Goal: Task Accomplishment & Management: Use online tool/utility

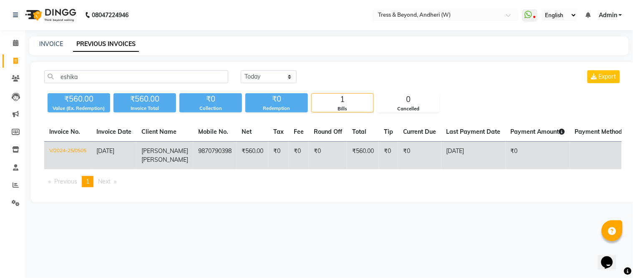
click at [223, 152] on td "9870790398" at bounding box center [214, 156] width 43 height 28
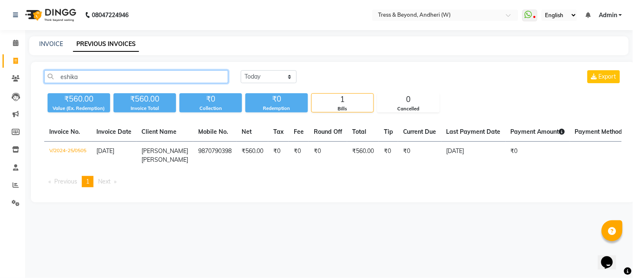
click at [109, 74] on input "eshika" at bounding box center [136, 76] width 184 height 13
type input "e"
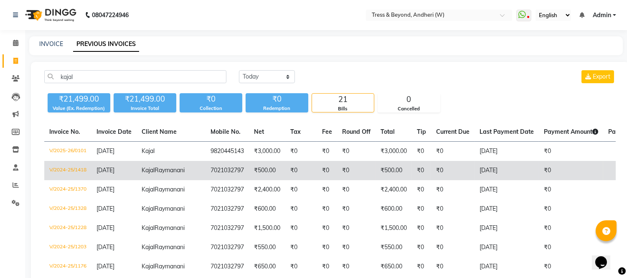
click at [205, 178] on td "7021032797" at bounding box center [226, 170] width 43 height 19
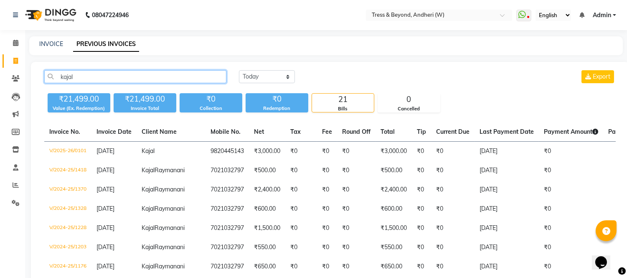
click at [84, 75] on input "kajal" at bounding box center [135, 76] width 182 height 13
type input "k"
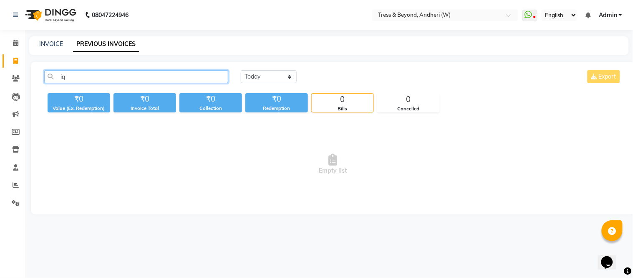
type input "i"
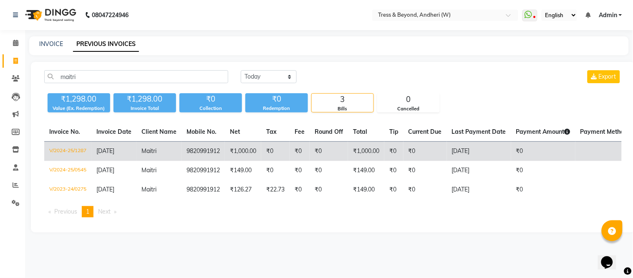
click at [156, 157] on td "Maitri" at bounding box center [158, 152] width 45 height 20
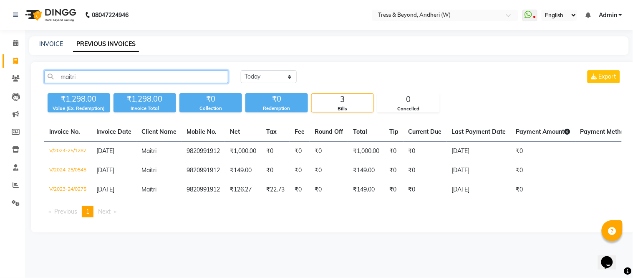
click at [122, 83] on input "maitri" at bounding box center [136, 76] width 184 height 13
type input "m"
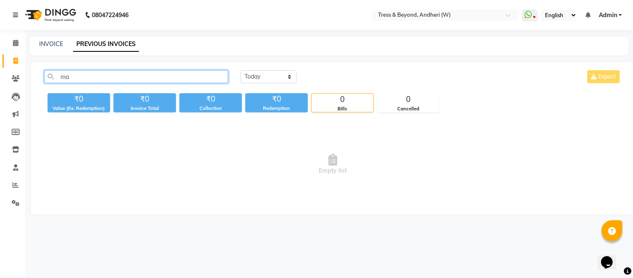
type input "m"
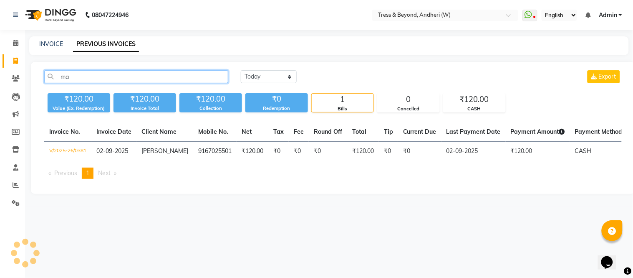
type input "m"
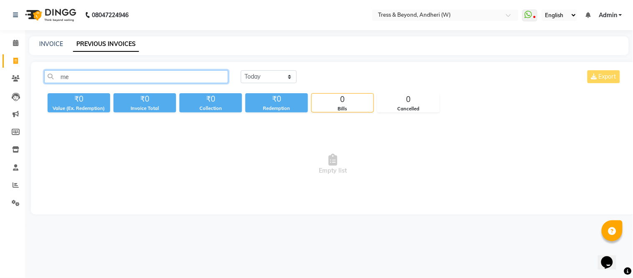
type input "m"
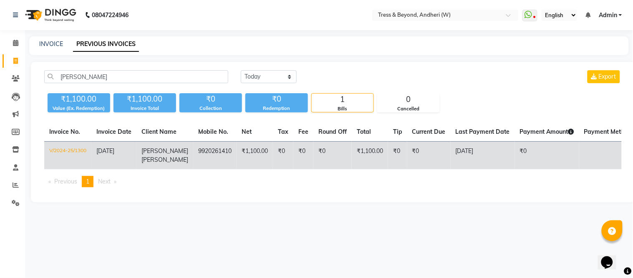
click at [193, 148] on td "9920261410" at bounding box center [214, 156] width 43 height 28
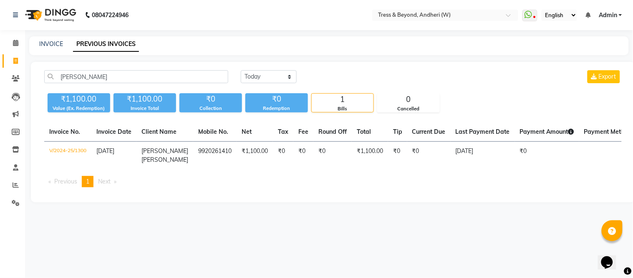
click at [90, 87] on div "mridula Today Yesterday Custom Range Export" at bounding box center [333, 80] width 590 height 20
click at [88, 78] on input "mridula" at bounding box center [136, 76] width 184 height 13
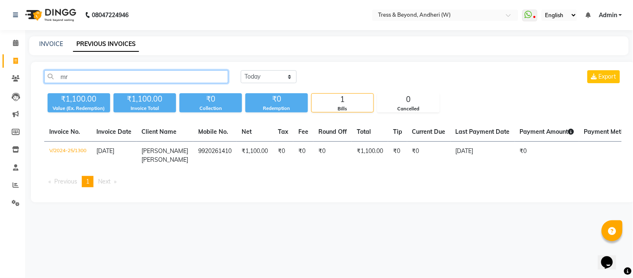
type input "m"
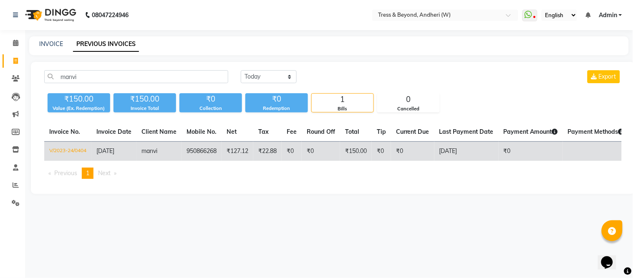
click at [195, 149] on td "950866268" at bounding box center [202, 152] width 40 height 20
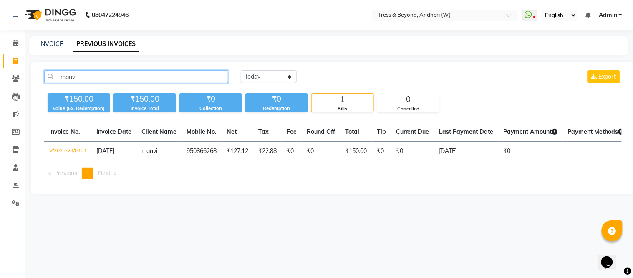
click at [82, 80] on input "manvi" at bounding box center [136, 76] width 184 height 13
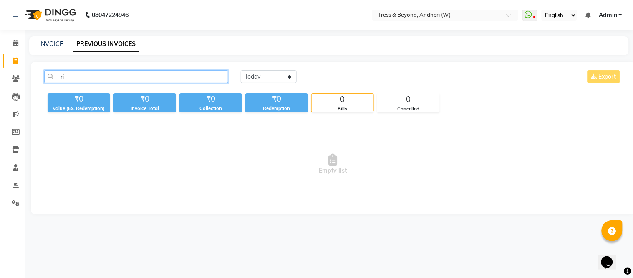
type input "r"
type input "s"
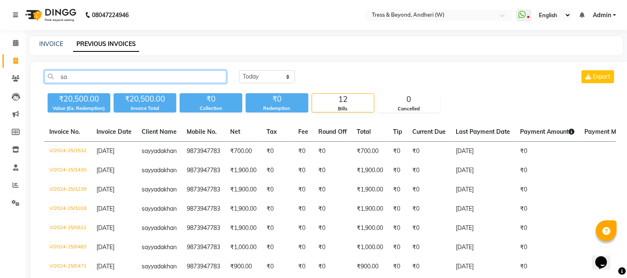
type input "s"
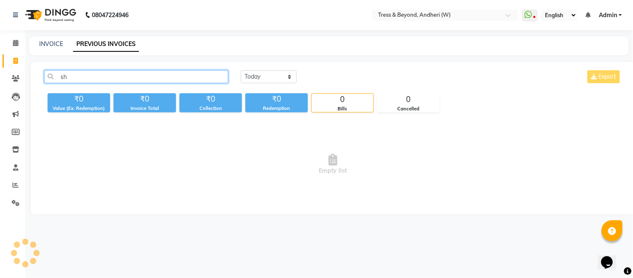
type input "s"
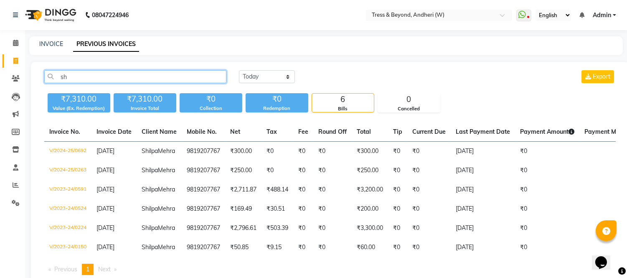
type input "s"
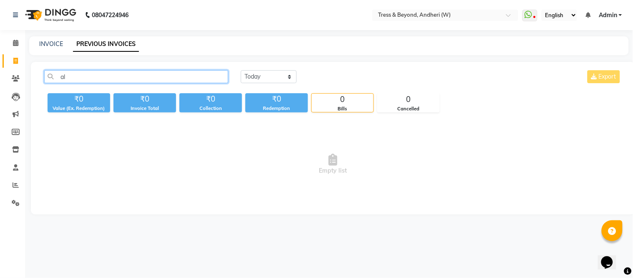
type input "a"
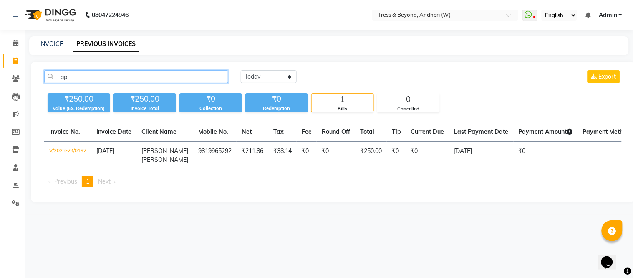
type input "a"
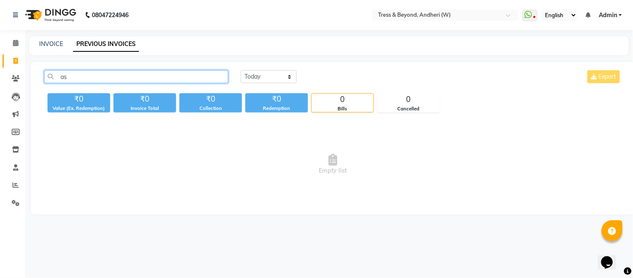
type input "a"
type input "b"
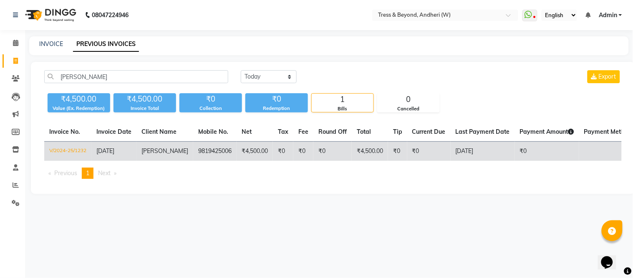
click at [201, 148] on td "9819425006" at bounding box center [214, 152] width 43 height 20
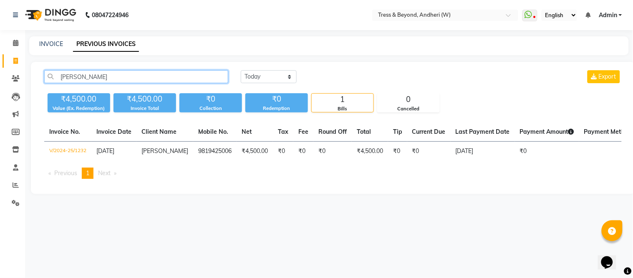
click at [115, 72] on input "bhavini" at bounding box center [136, 76] width 184 height 13
type input "b"
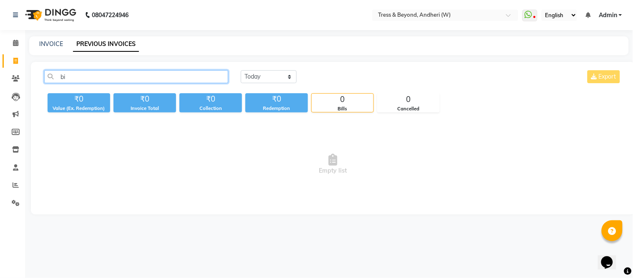
type input "b"
type input "c"
type input "d"
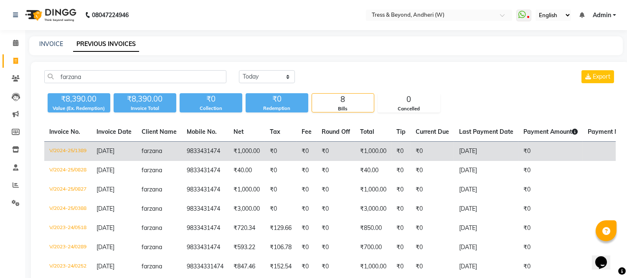
click at [135, 153] on td "19-01-2025" at bounding box center [113, 152] width 45 height 20
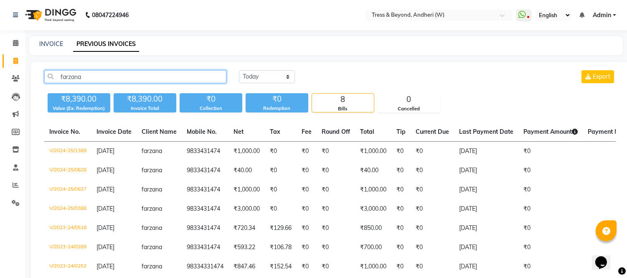
click at [109, 80] on input "farzana" at bounding box center [135, 76] width 182 height 13
type input "f"
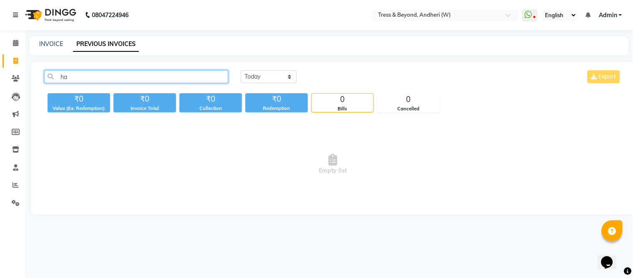
type input "h"
type input "j"
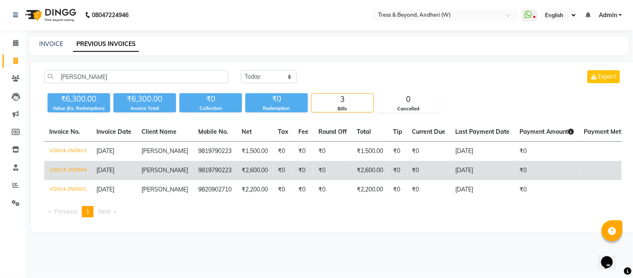
click at [193, 170] on td "9819790223" at bounding box center [214, 170] width 43 height 19
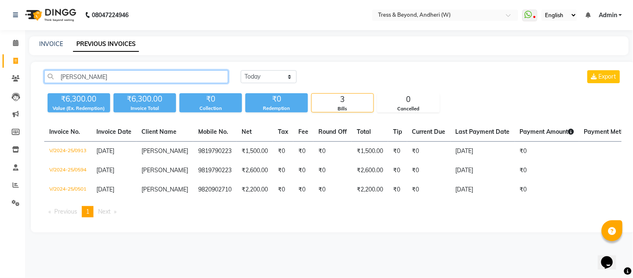
click at [126, 74] on input "jinal" at bounding box center [136, 76] width 184 height 13
type input "j"
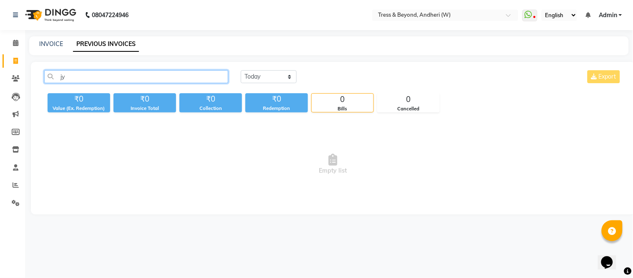
type input "j"
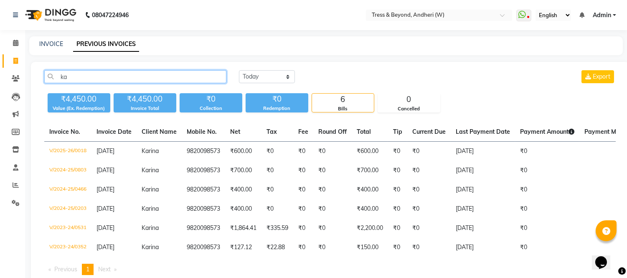
type input "k"
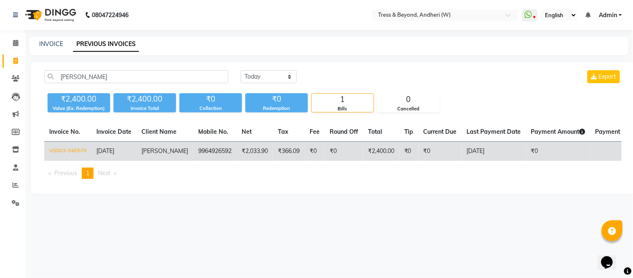
click at [150, 151] on span "kasturi" at bounding box center [165, 151] width 47 height 8
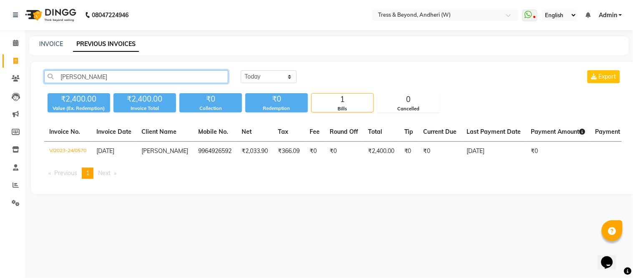
click at [118, 76] on input "kasturi" at bounding box center [136, 76] width 184 height 13
type input "k"
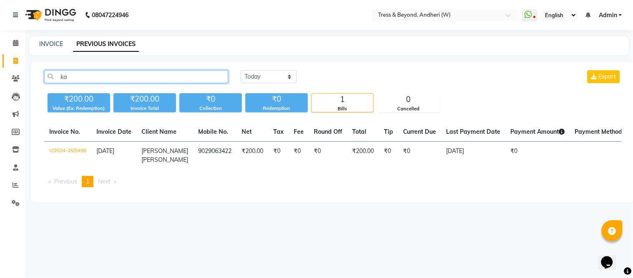
type input "k"
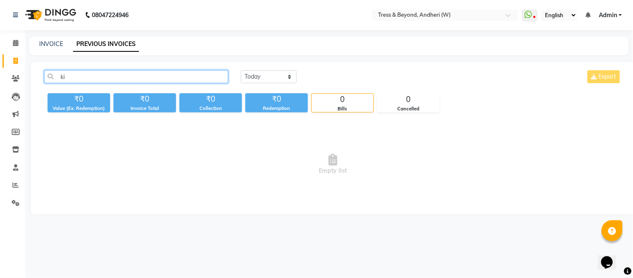
type input "k"
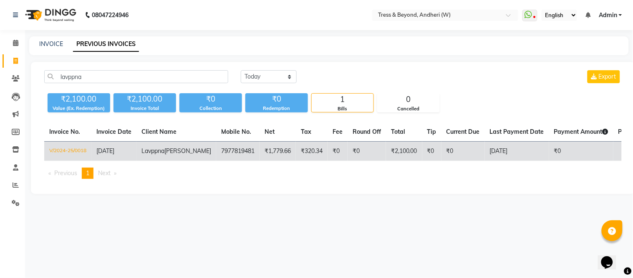
click at [216, 149] on td "7977819481" at bounding box center [237, 152] width 43 height 20
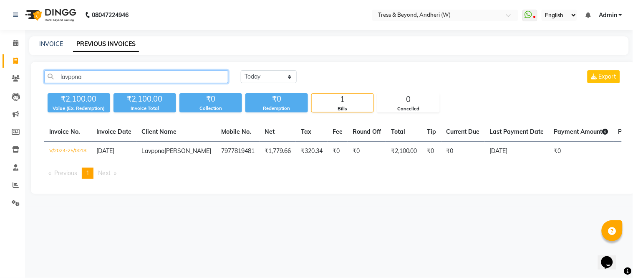
click at [128, 77] on input "lavppna" at bounding box center [136, 76] width 184 height 13
type input "l"
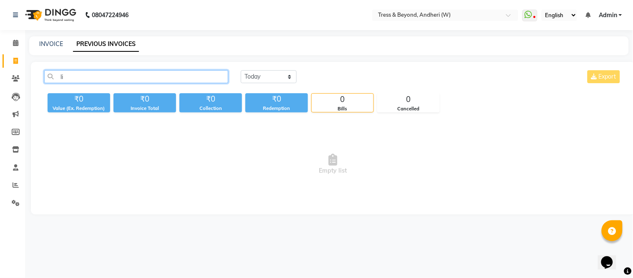
type input "l"
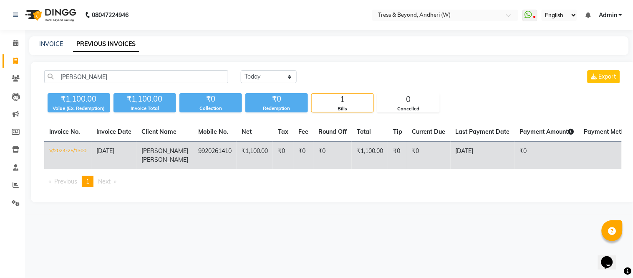
click at [159, 147] on span "Mridula" at bounding box center [165, 151] width 47 height 8
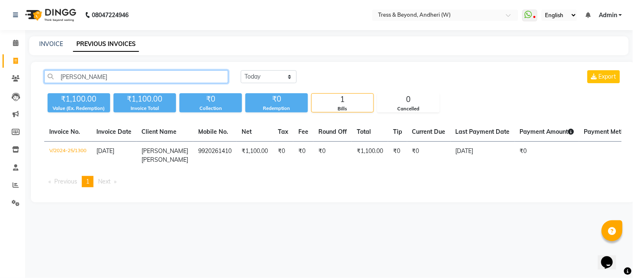
click at [141, 73] on input "mridula" at bounding box center [136, 76] width 184 height 13
type input "m"
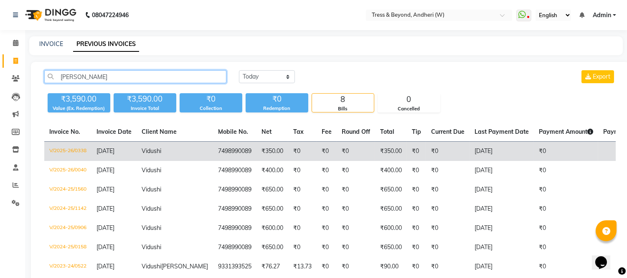
type input "vidushi"
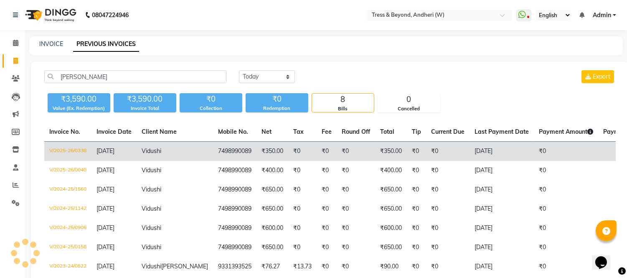
click at [213, 152] on td "7498990089" at bounding box center [234, 152] width 43 height 20
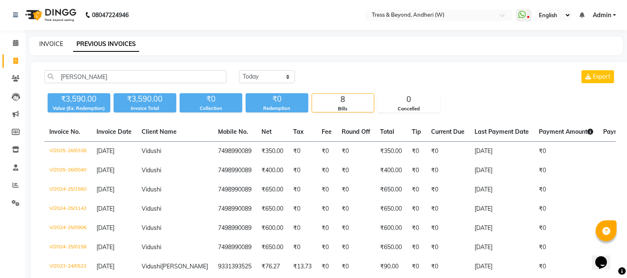
click at [47, 46] on link "INVOICE" at bounding box center [51, 44] width 24 height 8
select select "service"
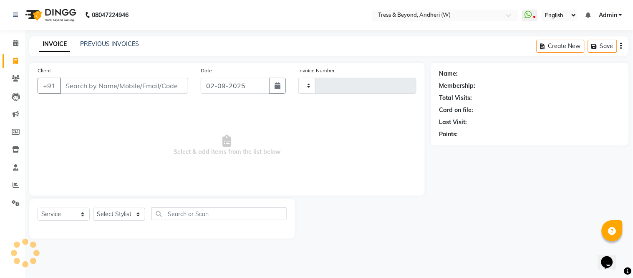
type input "0382"
select select "4368"
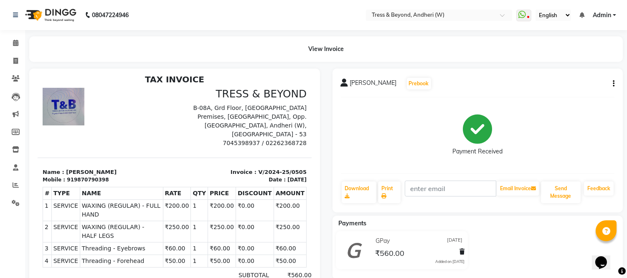
scroll to position [6, 0]
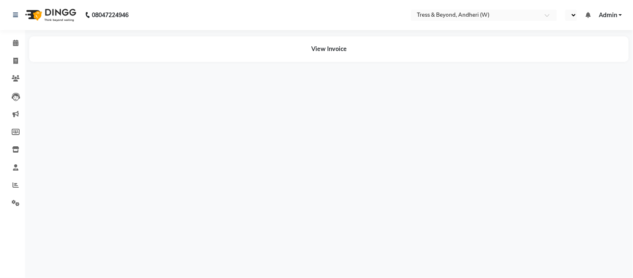
select select "en"
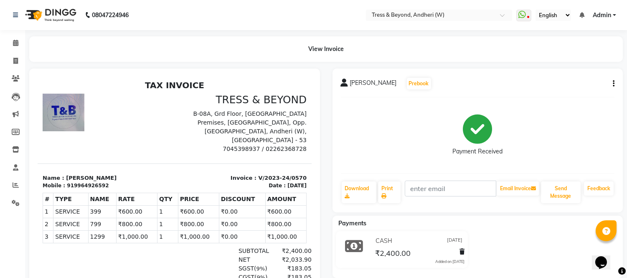
scroll to position [3, 0]
